Goal: Transaction & Acquisition: Book appointment/travel/reservation

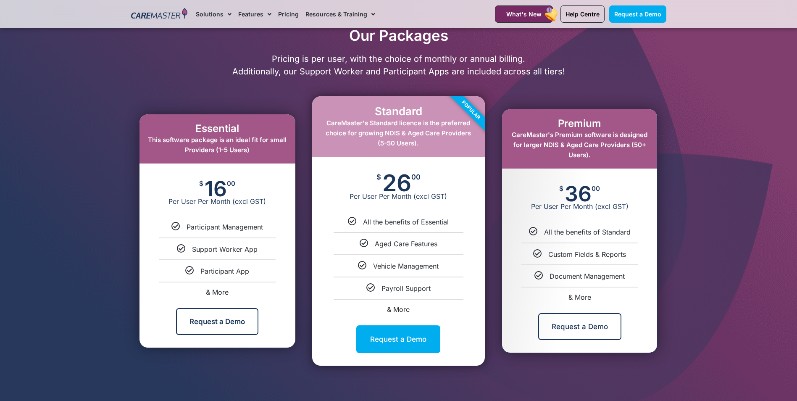
scroll to position [378, 0]
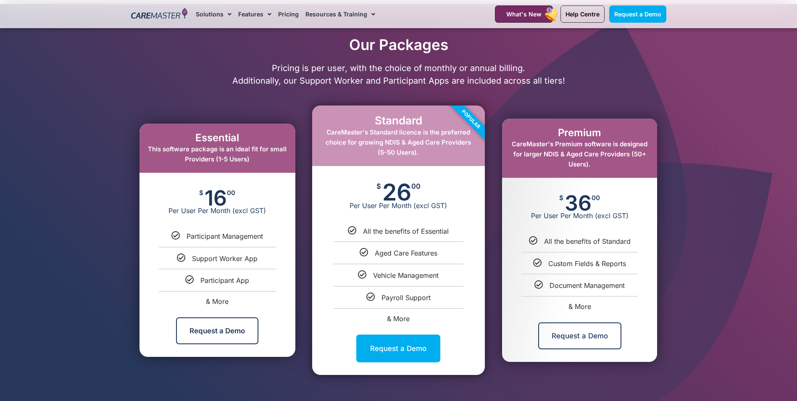
click at [223, 303] on span "& More" at bounding box center [217, 301] width 23 height 8
select select "***"
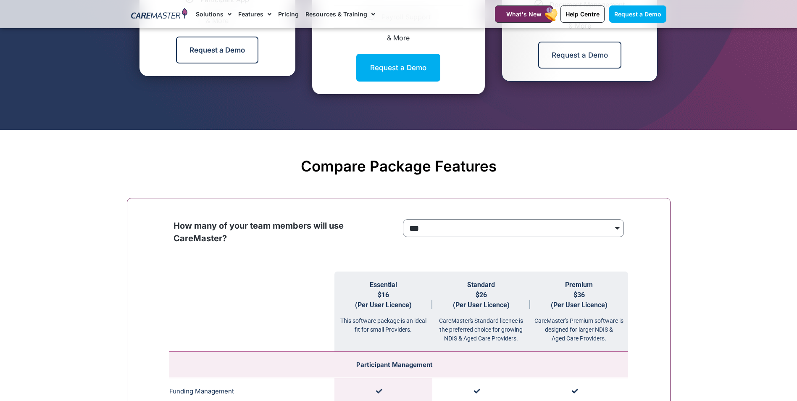
scroll to position [845, 0]
